Goal: Task Accomplishment & Management: Manage account settings

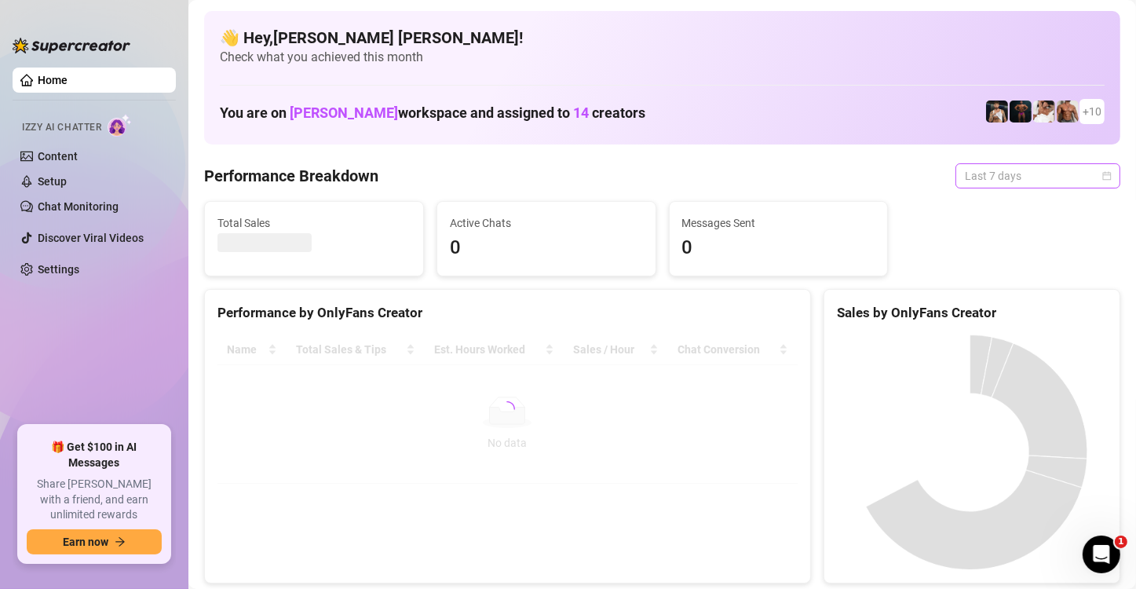
click at [1008, 173] on span "Last 7 days" at bounding box center [1037, 176] width 146 height 24
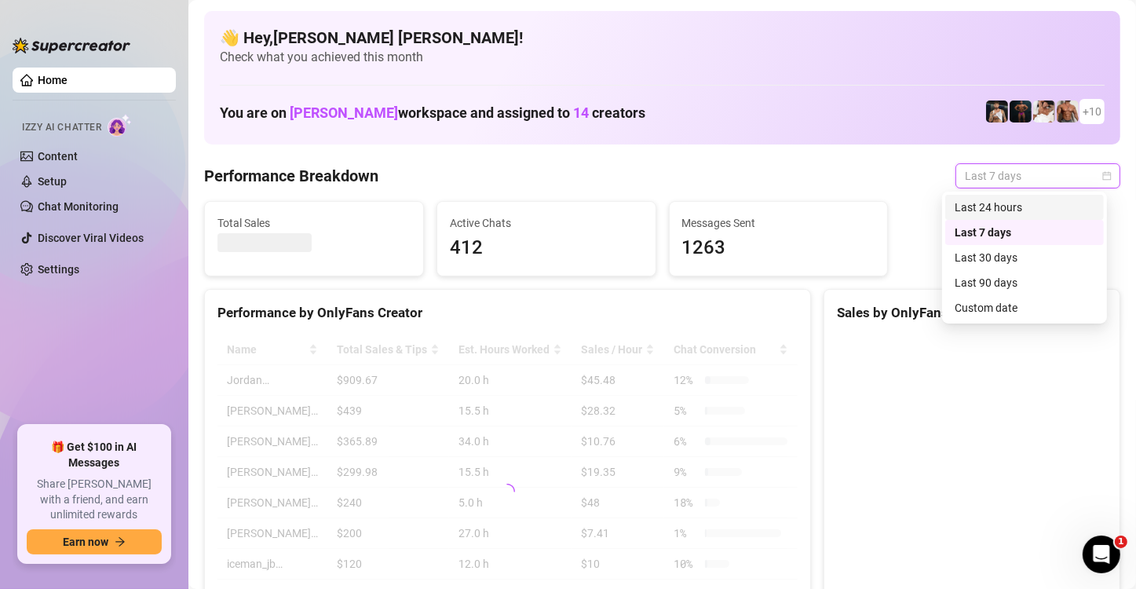
click at [1001, 202] on div "Last 24 hours" at bounding box center [1024, 207] width 140 height 17
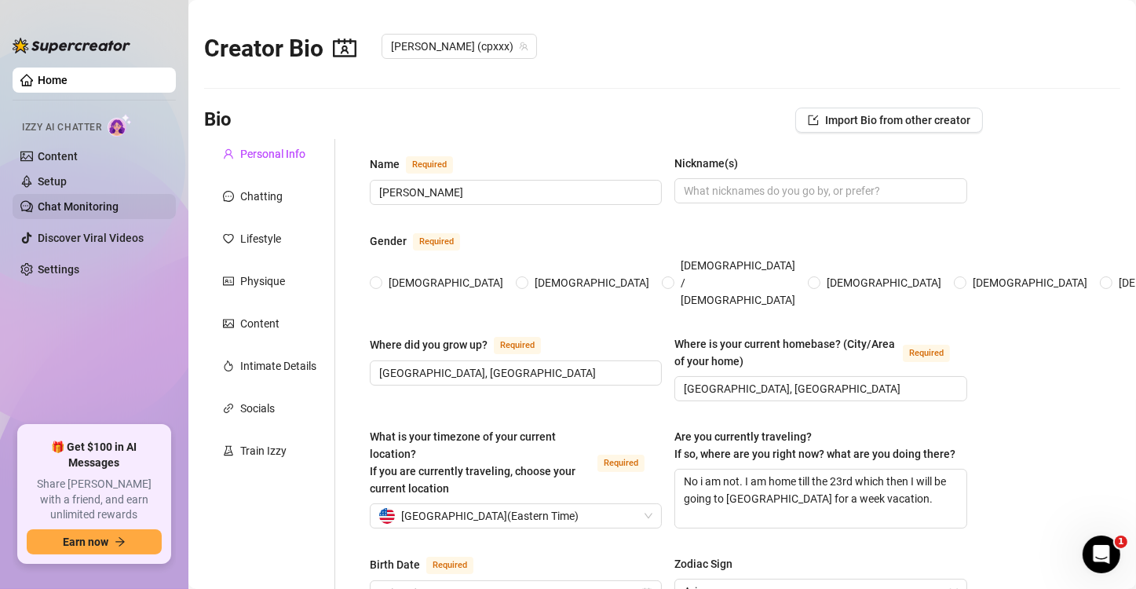
radio input "true"
type input "[DATE]"
click at [829, 121] on span "Import Bio from other creator" at bounding box center [897, 120] width 145 height 13
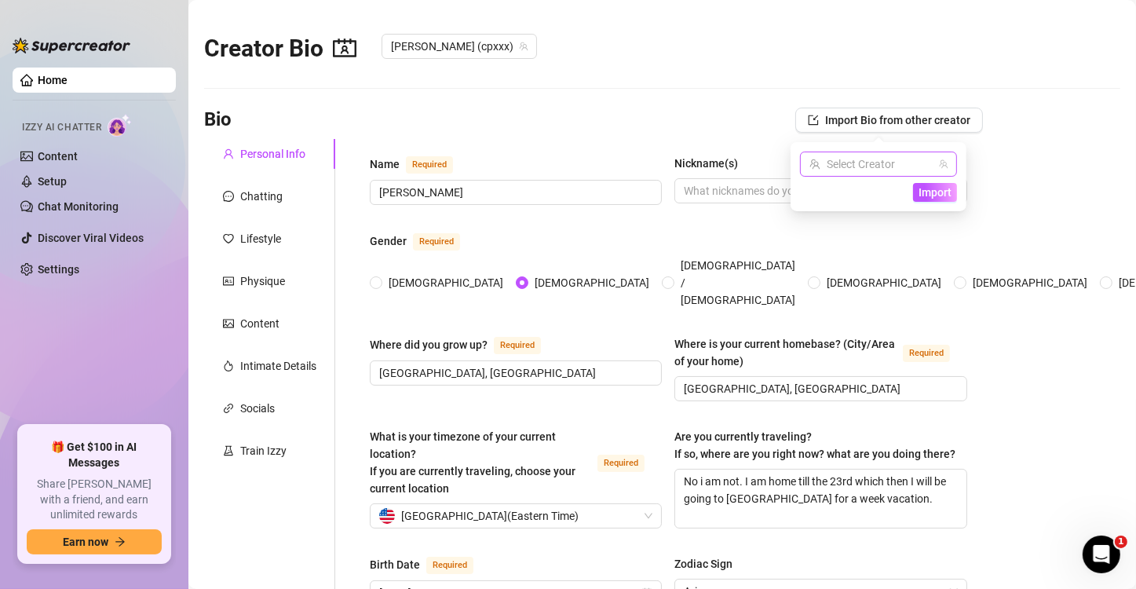
click at [835, 166] on input "search" at bounding box center [871, 164] width 124 height 24
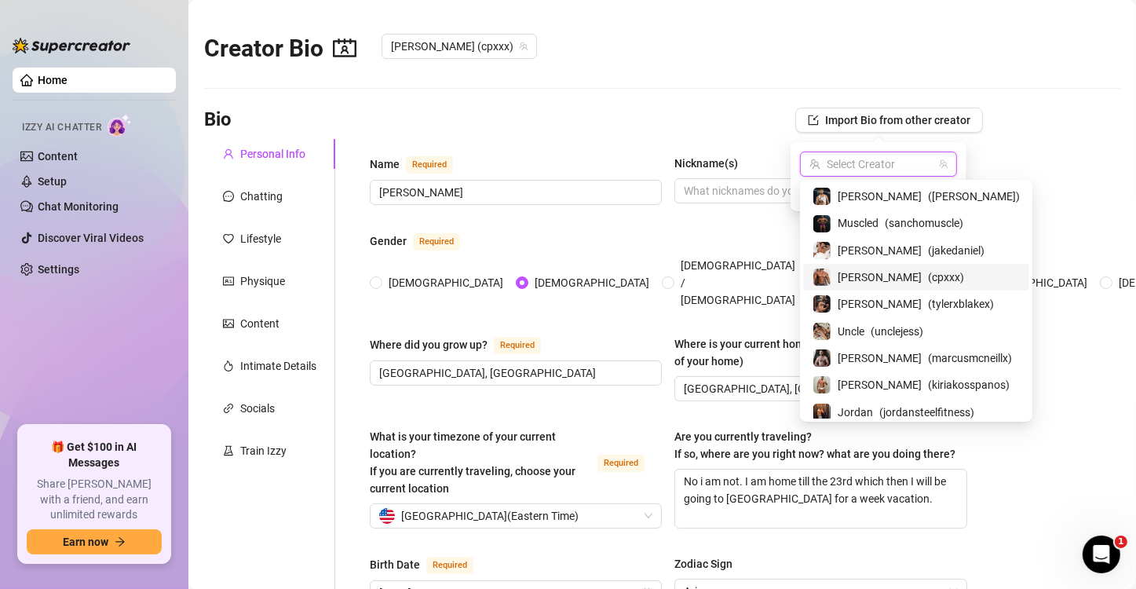
click at [928, 281] on span "( cpxxx )" at bounding box center [946, 276] width 36 height 17
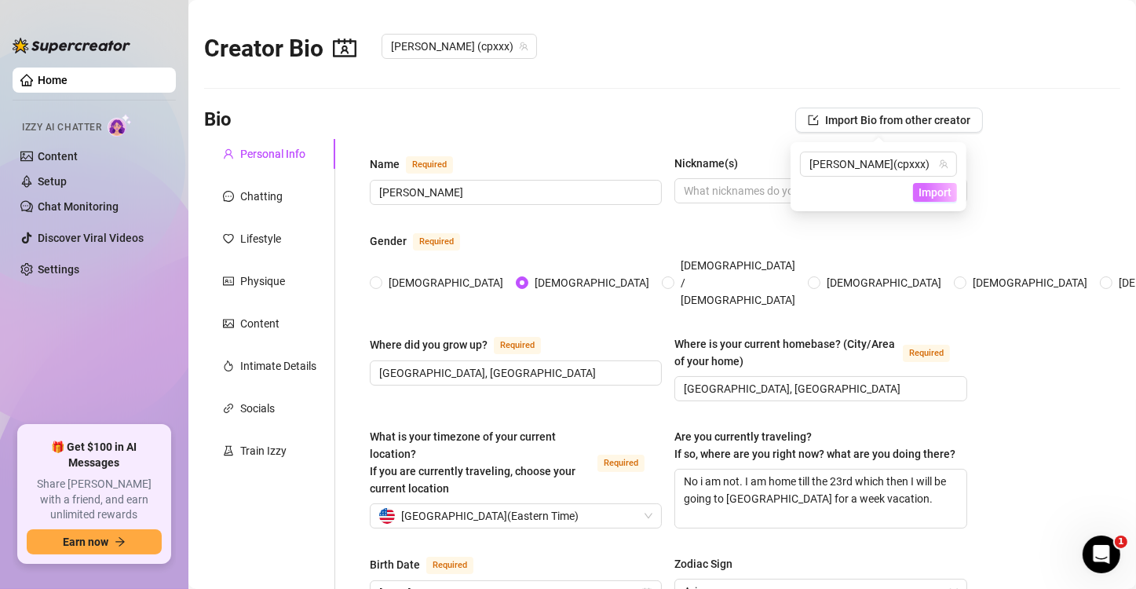
click at [940, 195] on span "Import" at bounding box center [934, 192] width 33 height 13
